Goal: Task Accomplishment & Management: Manage account settings

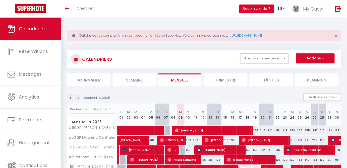
click at [277, 59] on button "Filtrer par hébergement" at bounding box center [264, 58] width 48 height 10
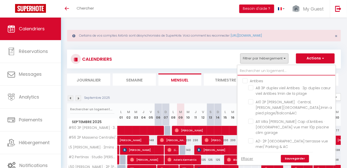
click at [256, 70] on input "text" at bounding box center [287, 71] width 98 height 9
type input "#"
checkbox input "false"
checkbox input "true"
checkbox input "false"
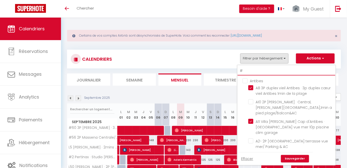
checkbox input "true"
checkbox input "false"
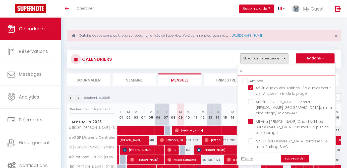
checkbox input "false"
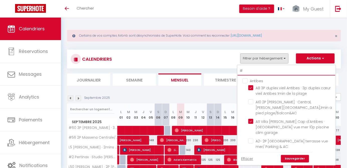
checkbox input "false"
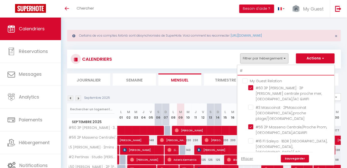
type input "#3"
checkbox input "false"
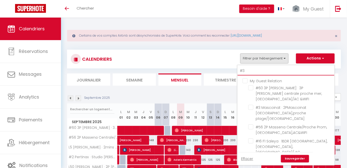
checkbox input "false"
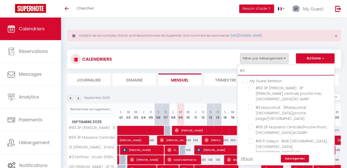
checkbox input "false"
type input "#33"
checkbox input "false"
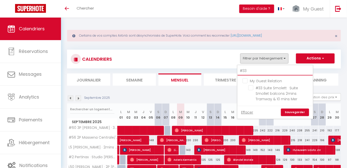
type input "#33"
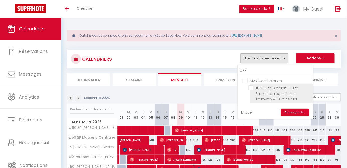
click at [252, 88] on input "#33 Suite Smolett · Suite Smollet balcons 2mins Tramway & 10 mins Mer" at bounding box center [279, 87] width 63 height 5
checkbox input "true"
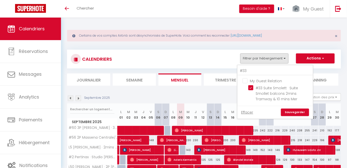
click at [304, 112] on link "Sauvegarder" at bounding box center [295, 113] width 28 height 8
select select
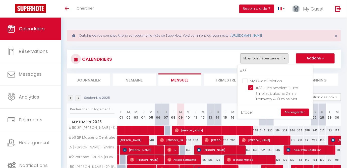
select select
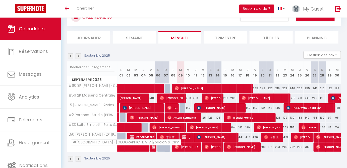
scroll to position [45, 0]
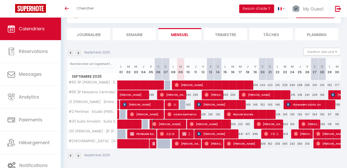
click at [157, 124] on span "[PERSON_NAME]" at bounding box center [168, 125] width 33 height 10
select select "OK"
select select "0"
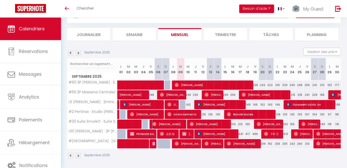
select select "1"
select select
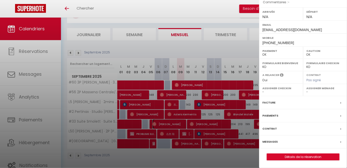
scroll to position [78, 0]
click at [273, 142] on label "Messages" at bounding box center [269, 141] width 15 height 5
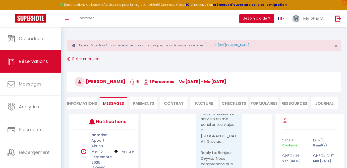
click at [123, 151] on link "Annuler" at bounding box center [128, 152] width 13 height 6
